Goal: Navigation & Orientation: Understand site structure

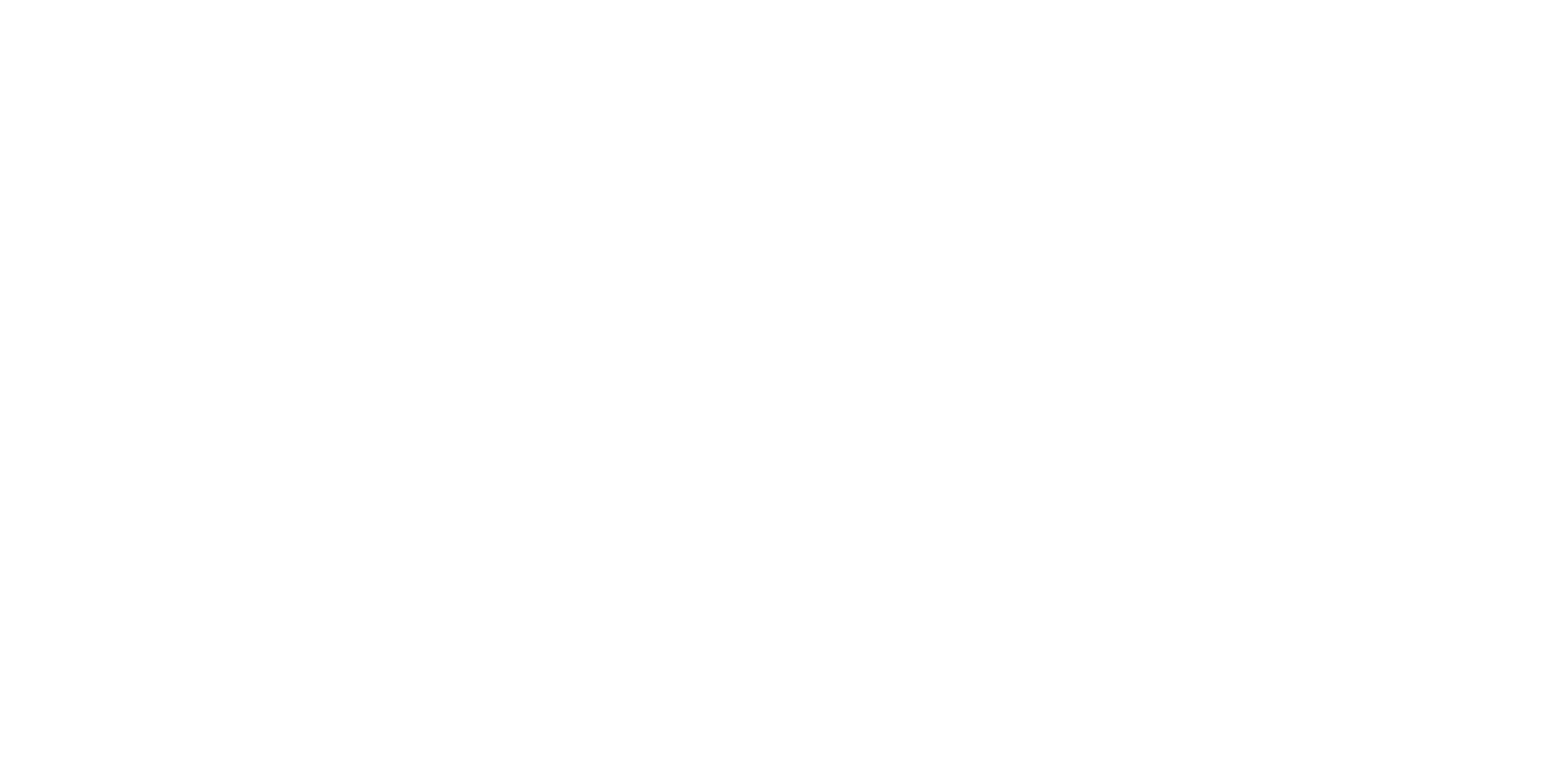
click at [318, 5] on html at bounding box center [784, 2] width 1568 height 5
click at [398, 5] on html at bounding box center [784, 2] width 1568 height 5
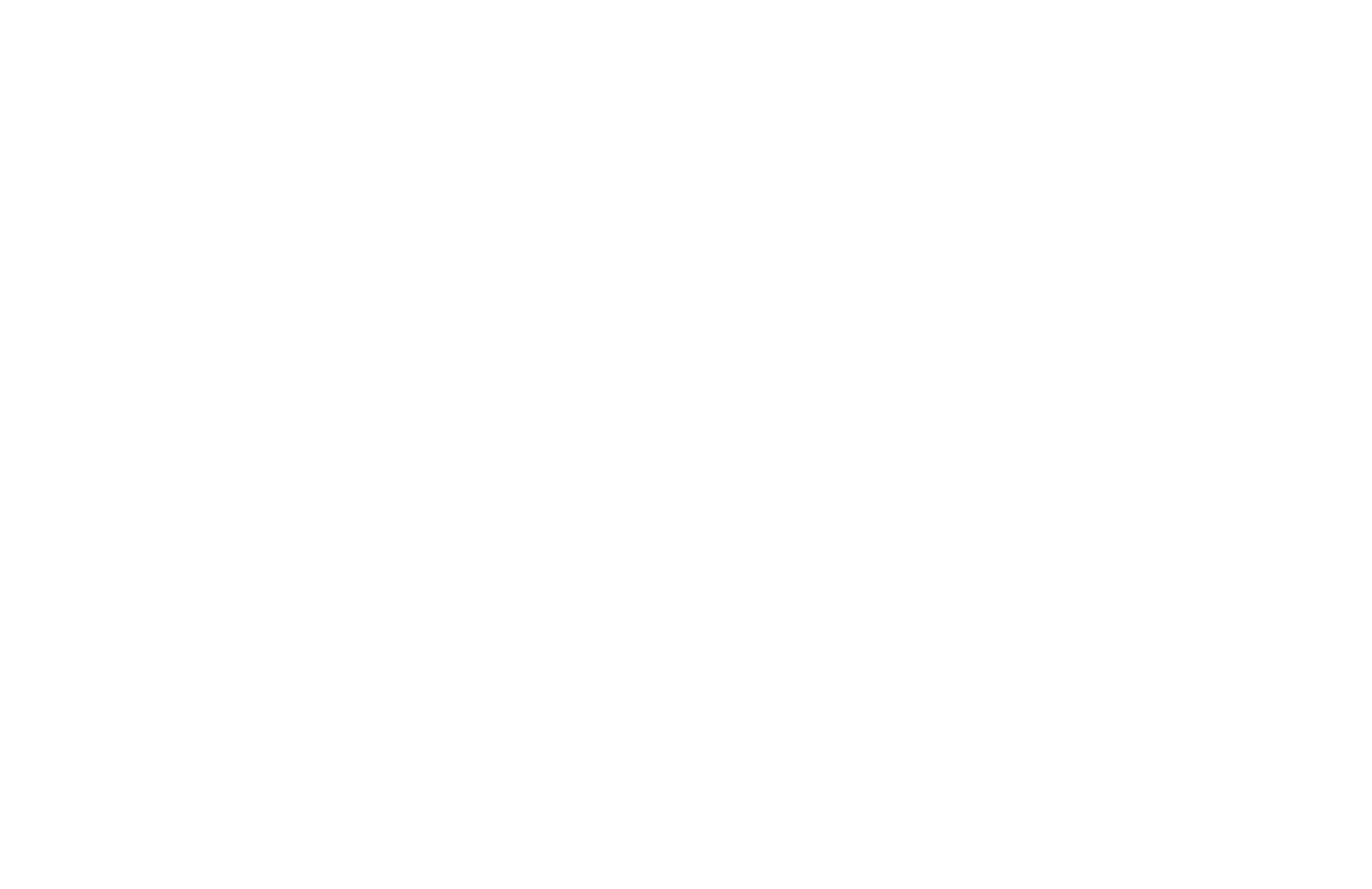
click at [1072, 6] on html at bounding box center [686, 2] width 1372 height 6
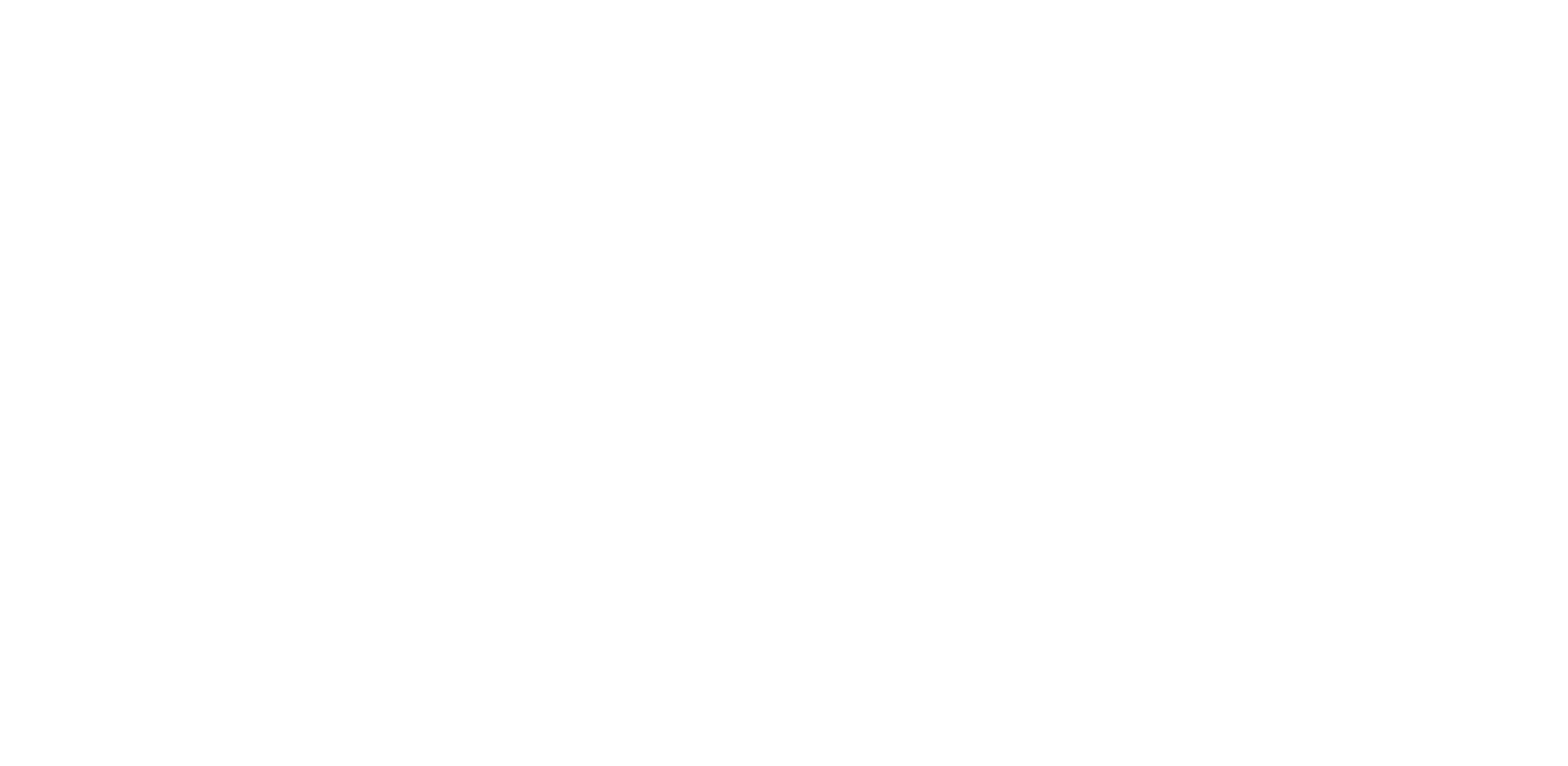
click at [712, 5] on html at bounding box center [784, 2] width 1568 height 5
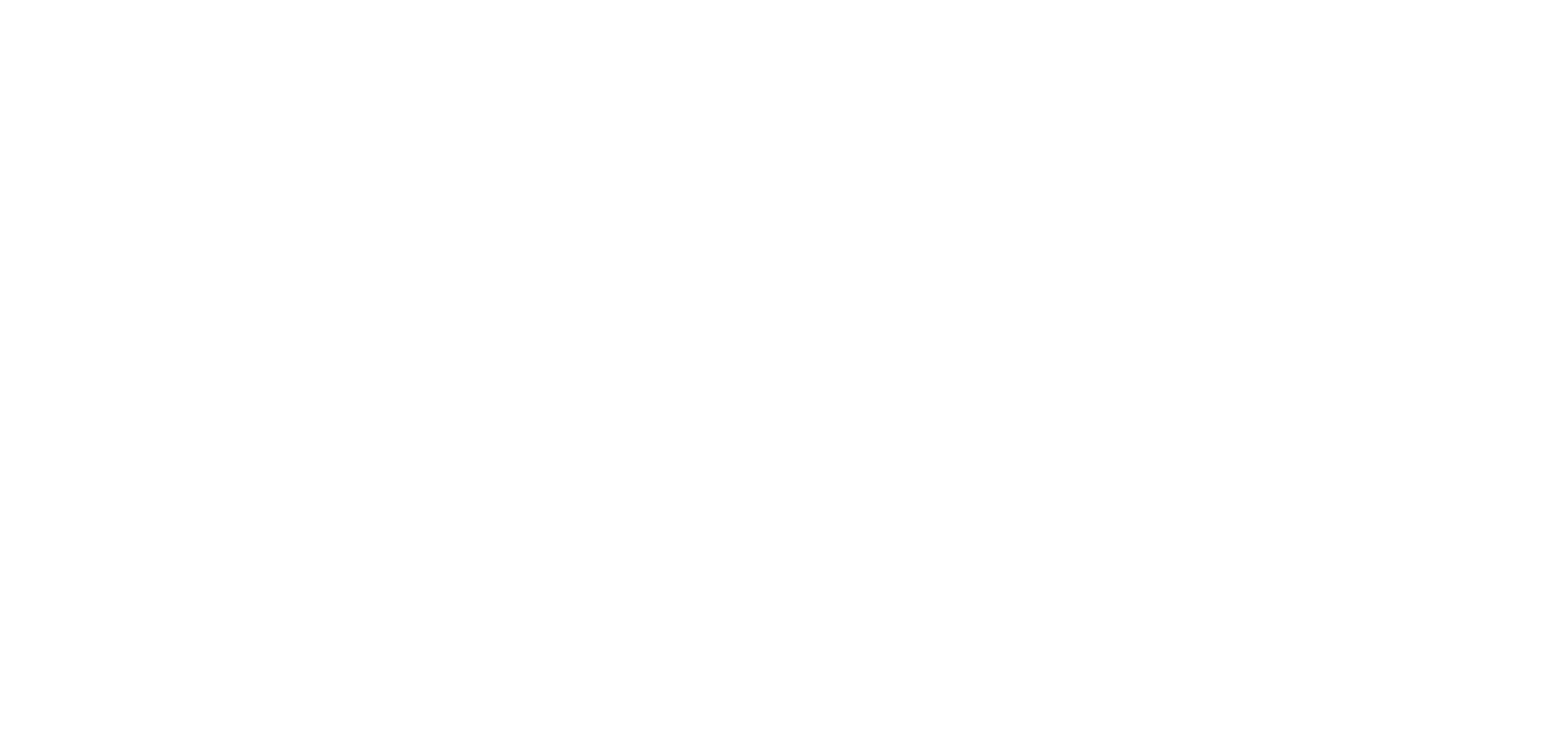
click at [995, 5] on html at bounding box center [784, 2] width 1568 height 5
